Goal: Find specific page/section: Find specific page/section

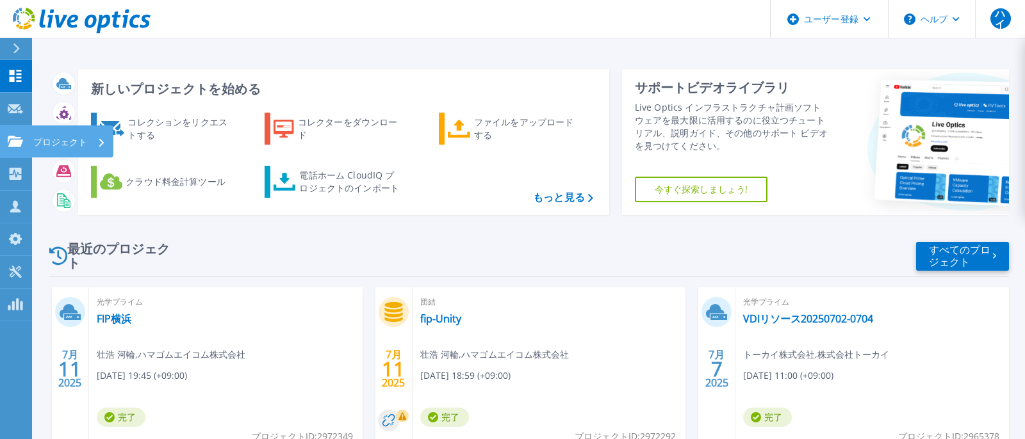
click at [68, 144] on font "プロジェクト" at bounding box center [60, 142] width 54 height 12
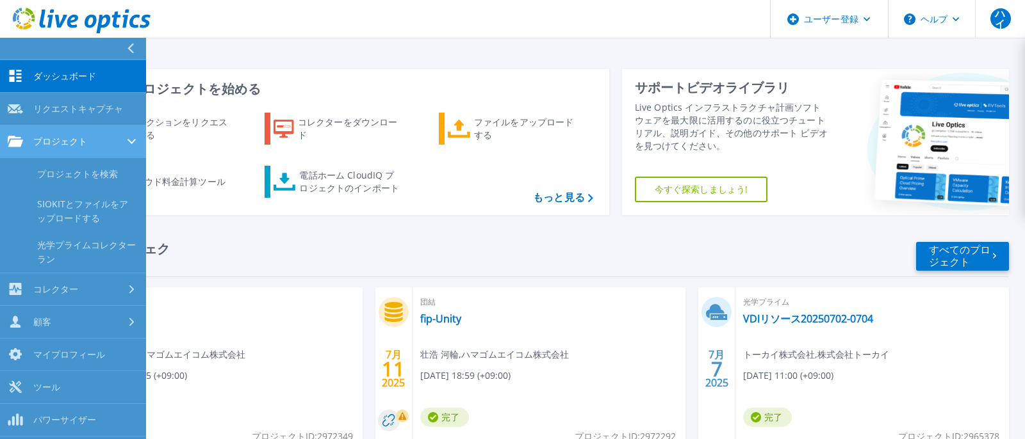
click at [115, 145] on div "プロジェクト" at bounding box center [73, 142] width 131 height 12
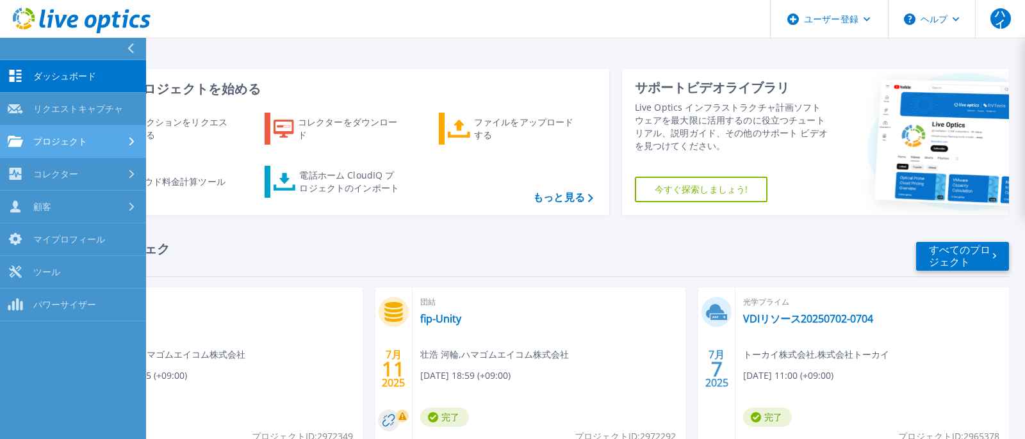
click at [115, 141] on div "プロジェクト" at bounding box center [73, 142] width 131 height 12
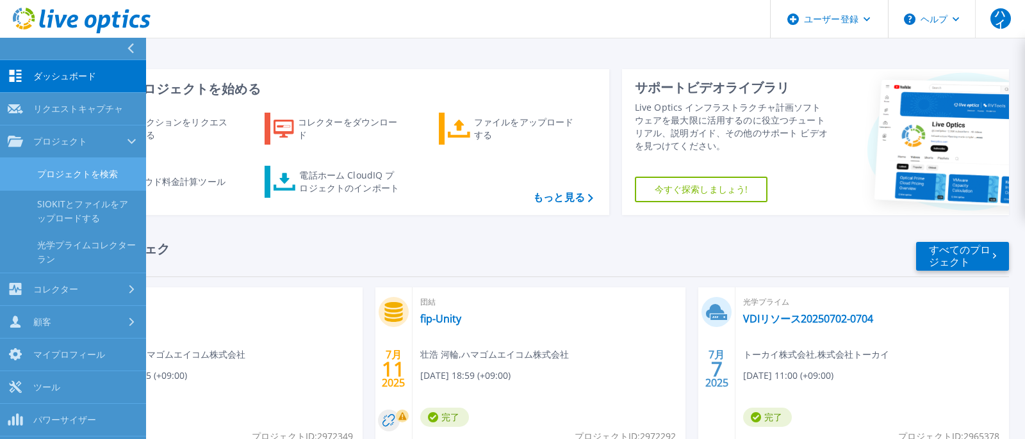
click at [101, 173] on font "プロジェクトを検索" at bounding box center [77, 174] width 81 height 12
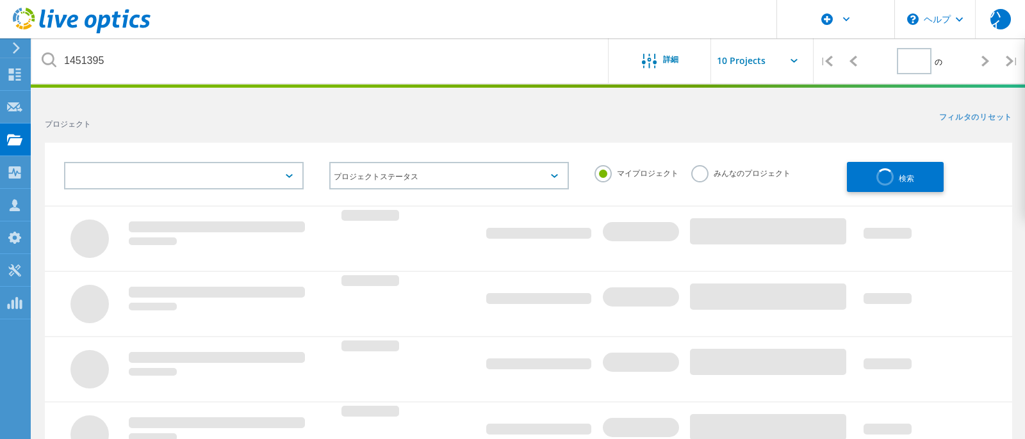
type input "1"
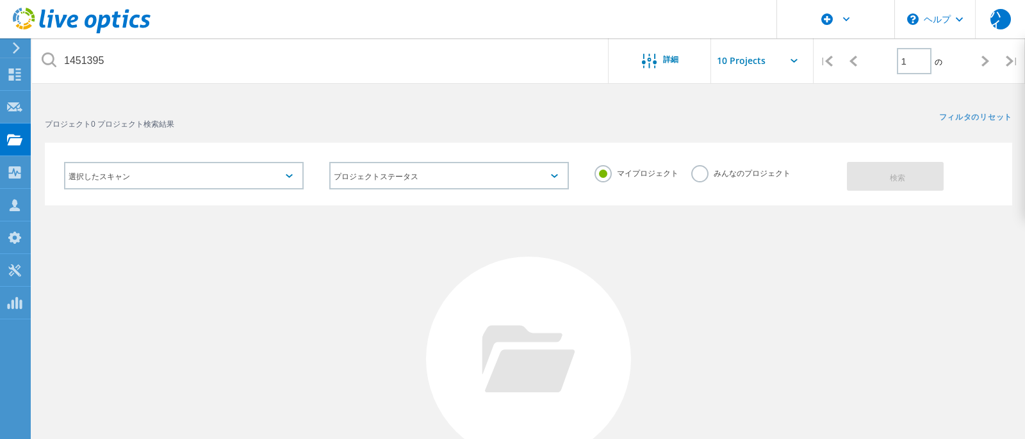
click at [719, 175] on font "みんなのプロジェクト" at bounding box center [751, 173] width 77 height 11
click at [0, 0] on input "みんなのプロジェクト" at bounding box center [0, 0] width 0 height 0
click at [883, 174] on button "検索" at bounding box center [895, 176] width 97 height 29
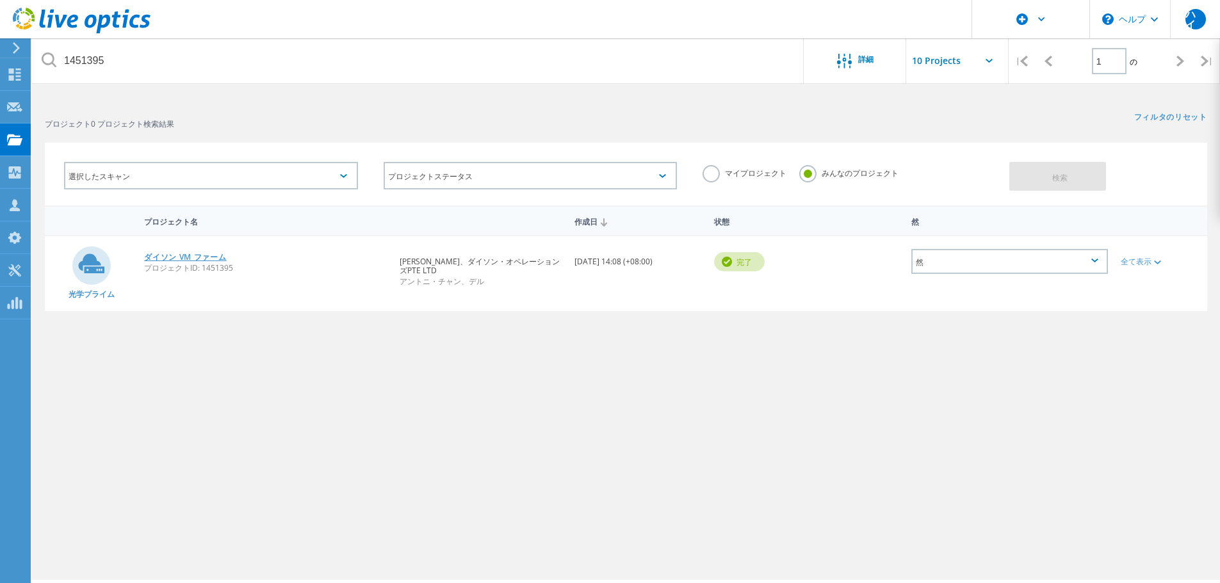
click at [200, 259] on font "ダイソン VM ファーム" at bounding box center [185, 257] width 82 height 11
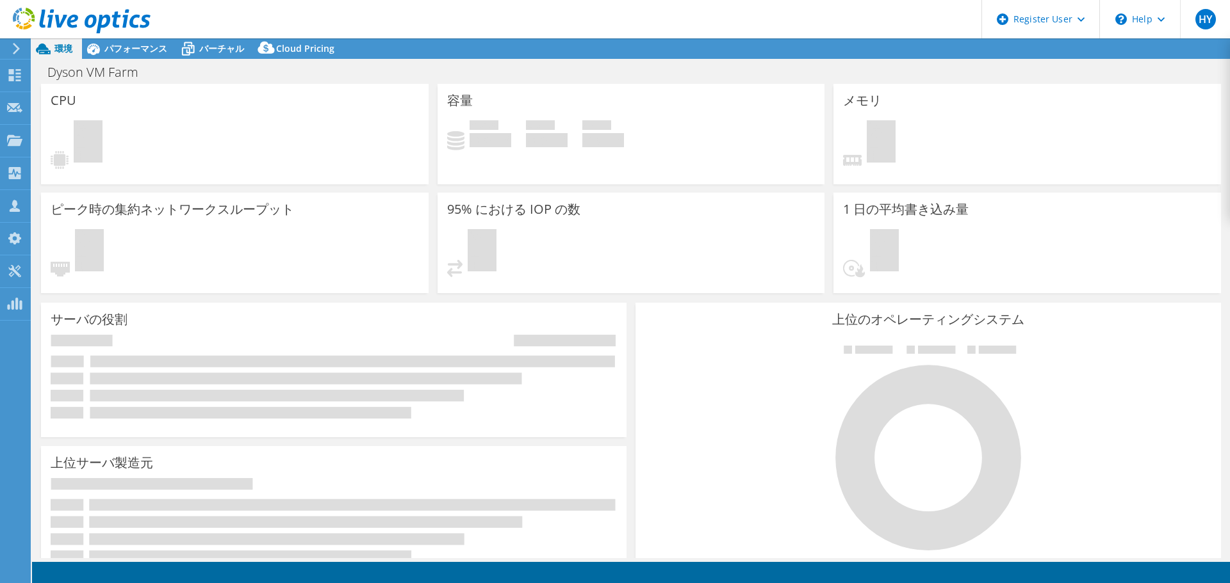
select select "USD"
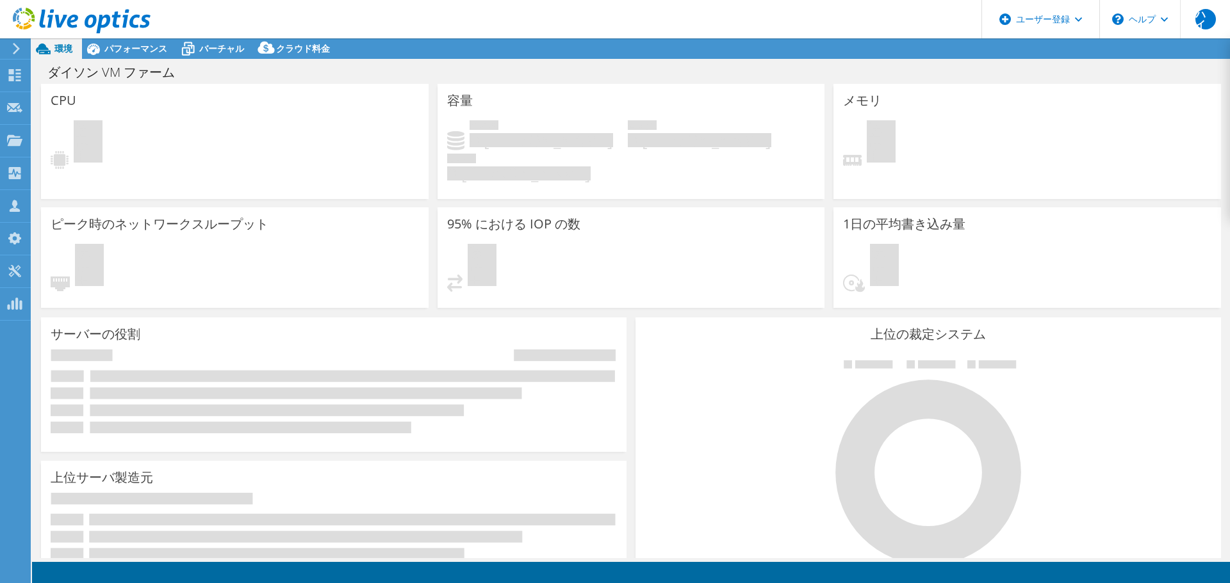
select select "Tokyo"
select select "JPY"
